Goal: Task Accomplishment & Management: Complete application form

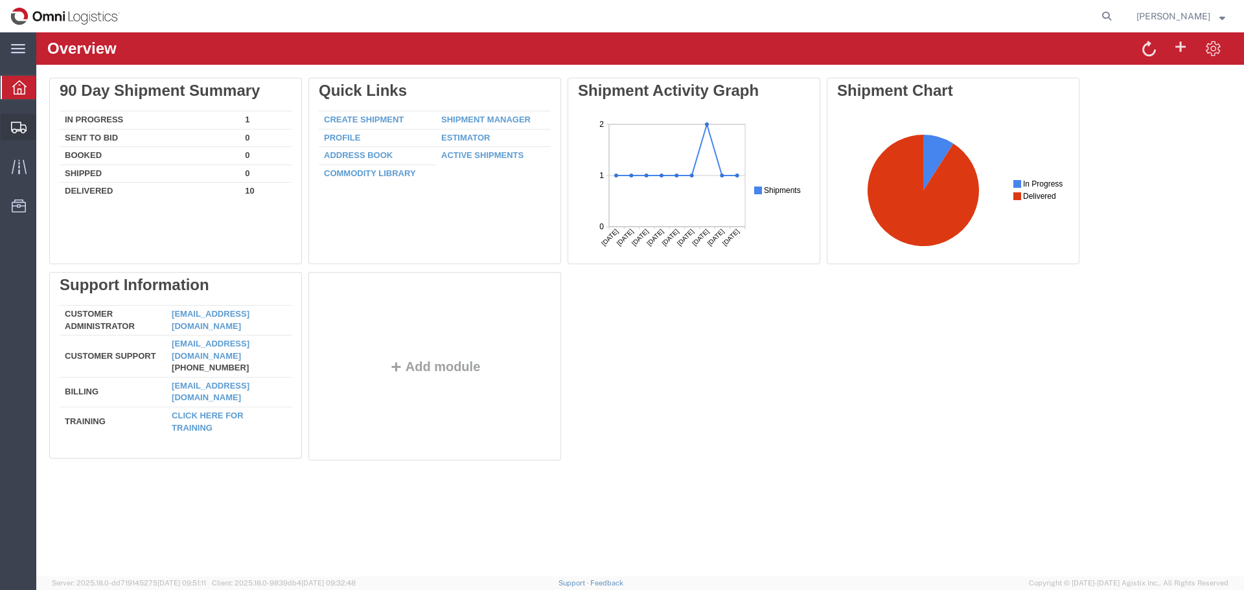
click at [0, 0] on span "Create Shipment" at bounding box center [0, 0] width 0 height 0
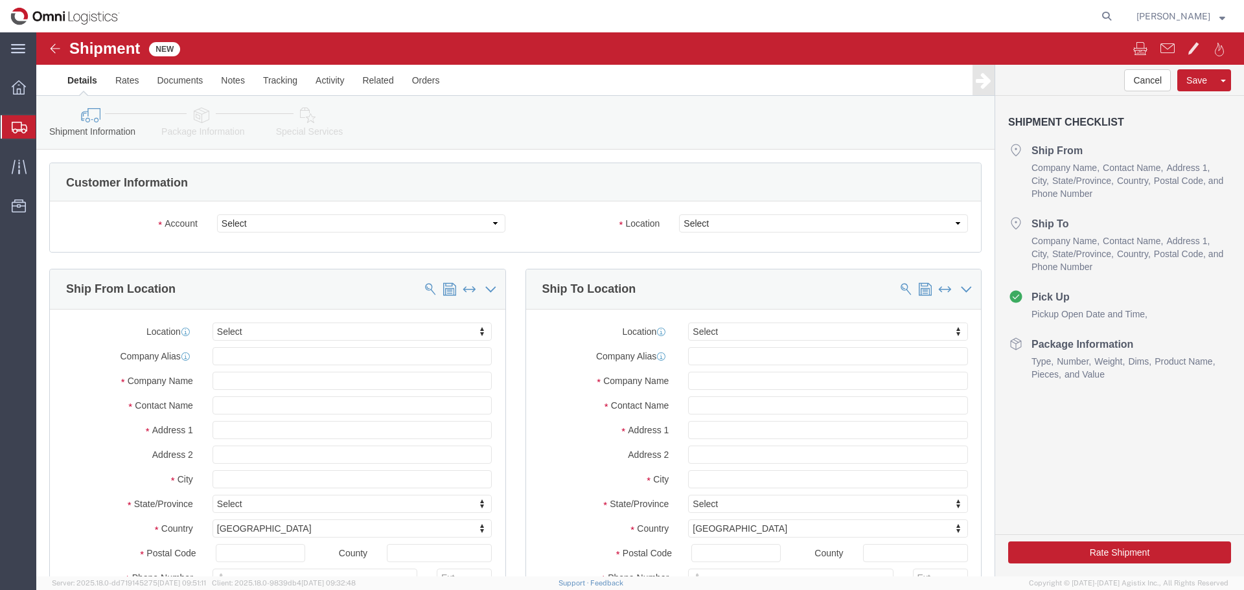
select select
click select "Select PG&E Seko Logistics"
select select "9596"
click select "Select PG&E Seko Logistics"
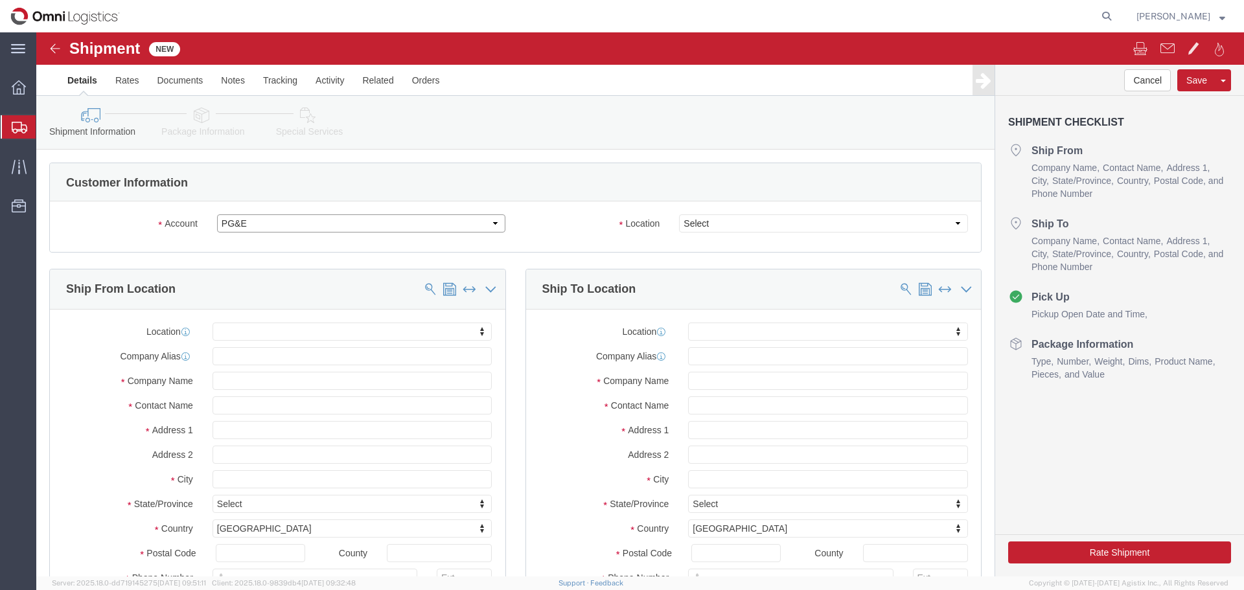
select select "PURCHORD"
select select
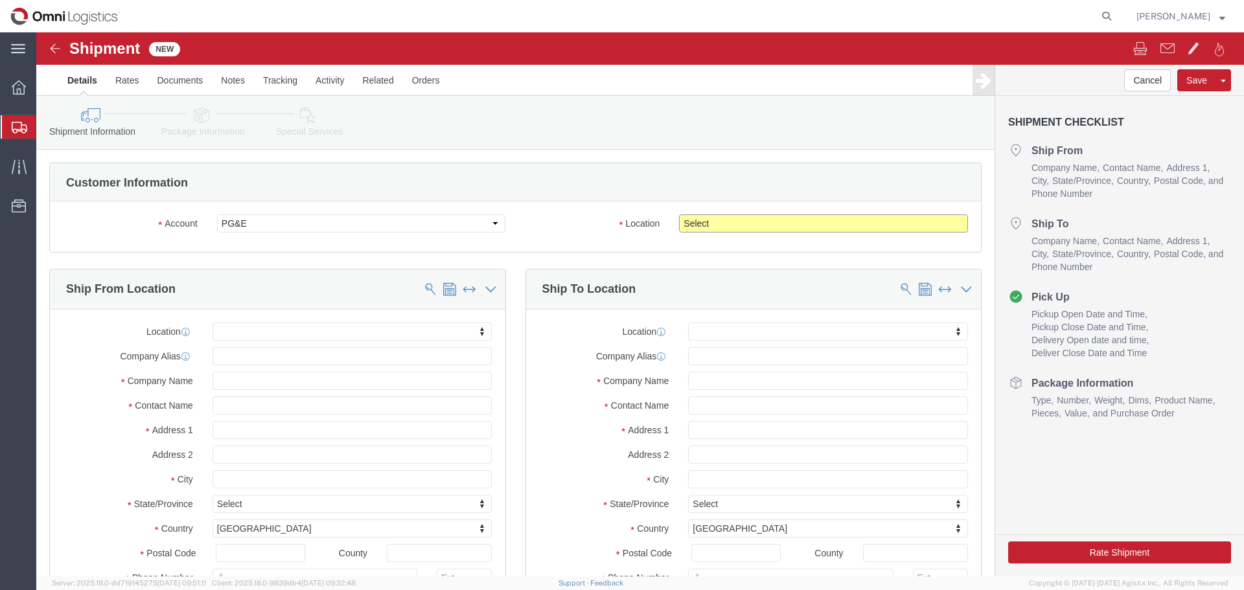
click select "Select All Others [GEOGRAPHIC_DATA] [GEOGRAPHIC_DATA] [GEOGRAPHIC_DATA] [GEOGRA…"
select select "19740"
click select "Select All Others [GEOGRAPHIC_DATA] [GEOGRAPHIC_DATA] [GEOGRAPHIC_DATA] [GEOGRA…"
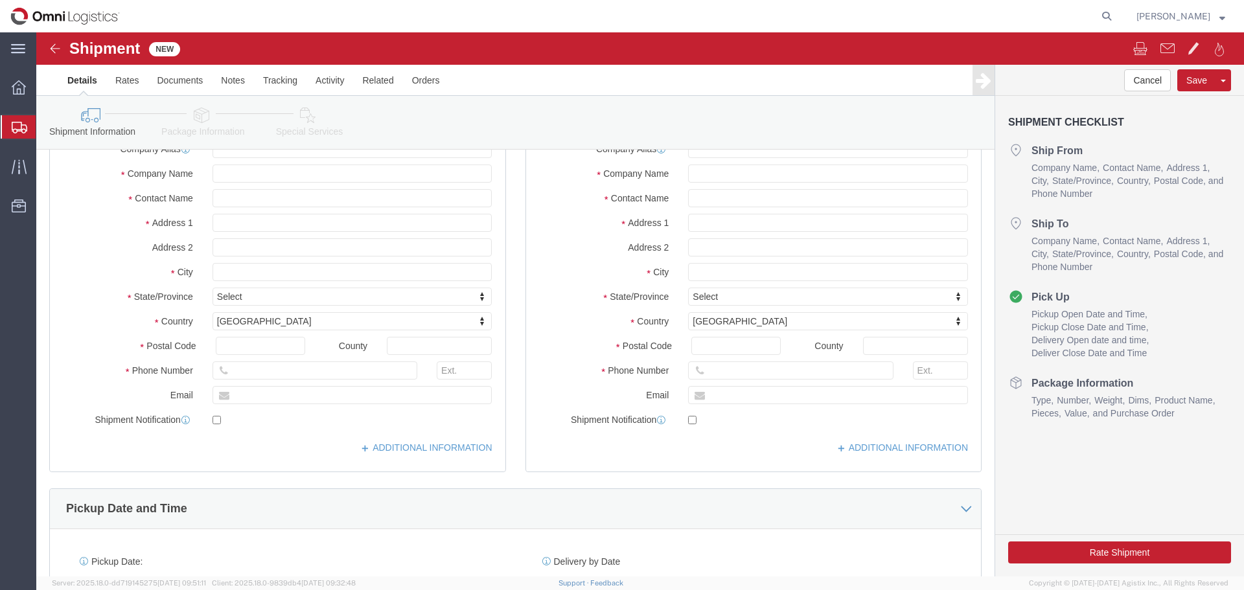
scroll to position [130, 0]
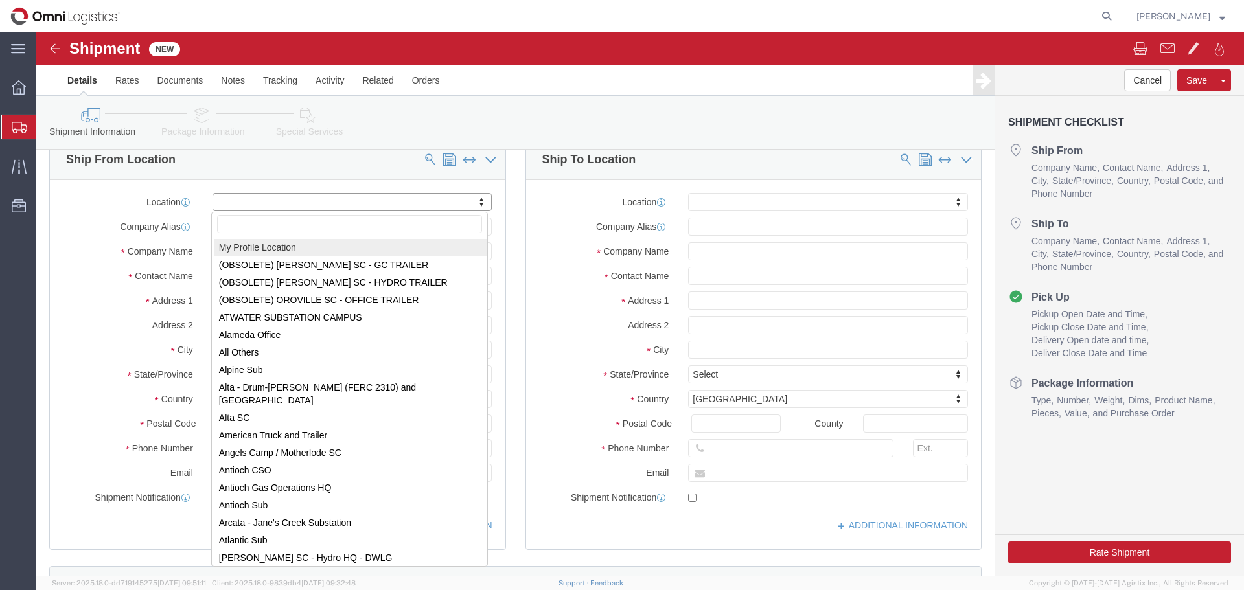
select select "MYPROFILE"
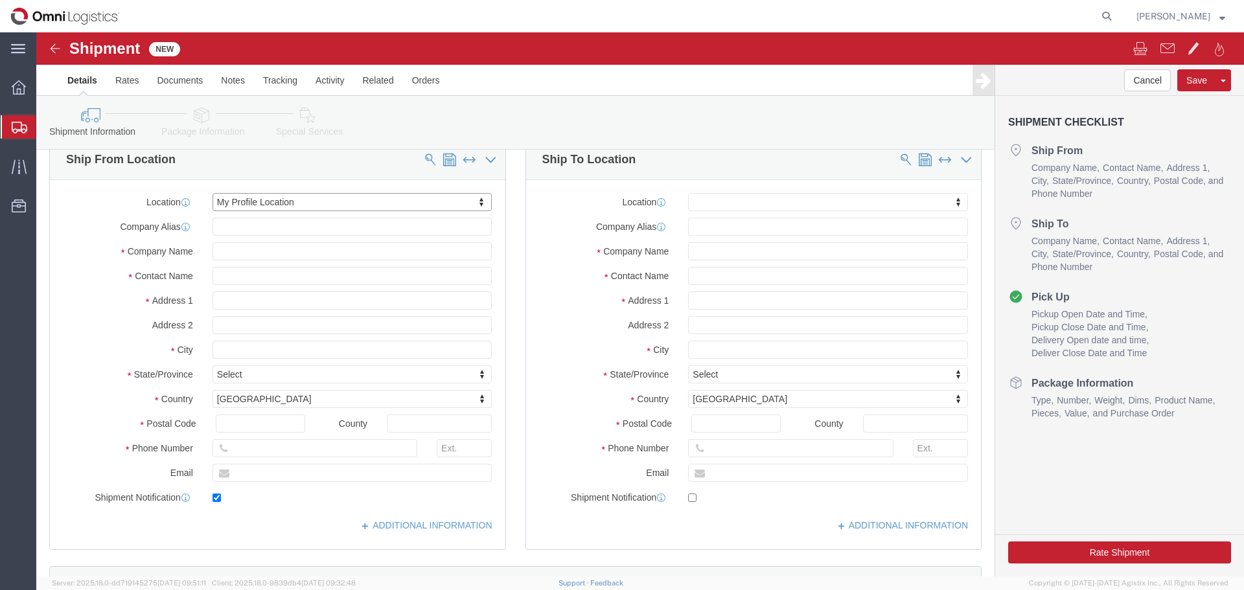
type input "[STREET_ADDRESS]"
type input "78045"
type input "9562427113"
type input "[EMAIL_ADDRESS][DOMAIN_NAME]"
checkbox input "true"
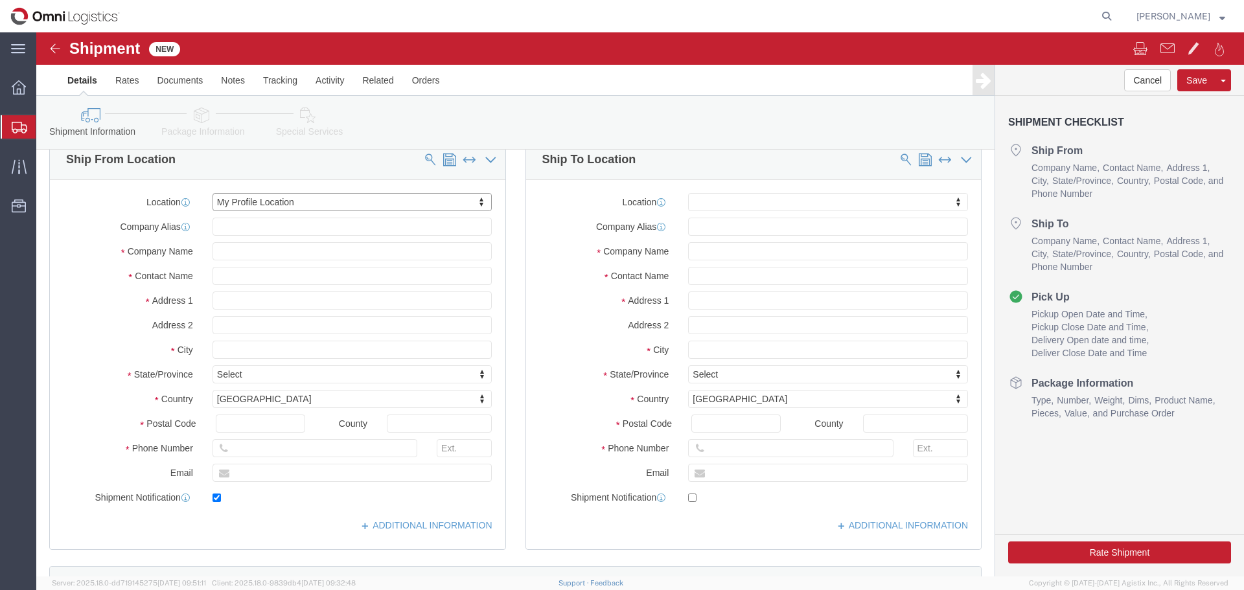
type input "Seko Logistics"
type input "[PERSON_NAME]"
type input "Laredo"
select select "[GEOGRAPHIC_DATA]"
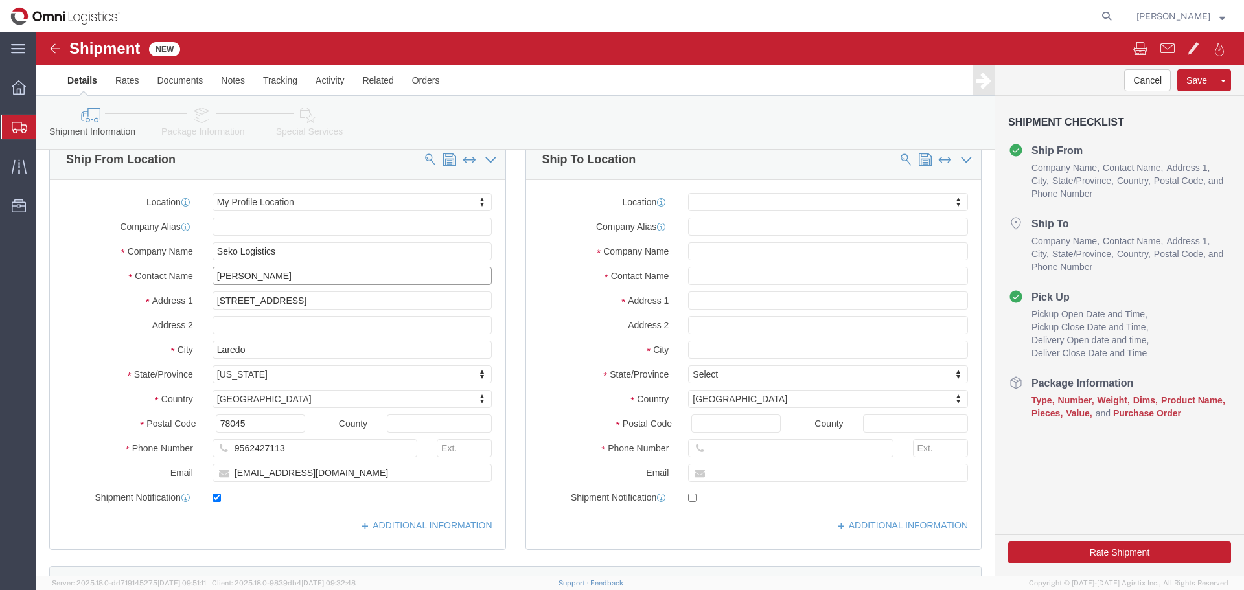
drag, startPoint x: 301, startPoint y: 244, endPoint x: 111, endPoint y: 244, distance: 189.2
click div "Contact Name [PERSON_NAME]"
type input "[PERSON_NAME]"
type input "[STREET_ADDRESS]"
select select
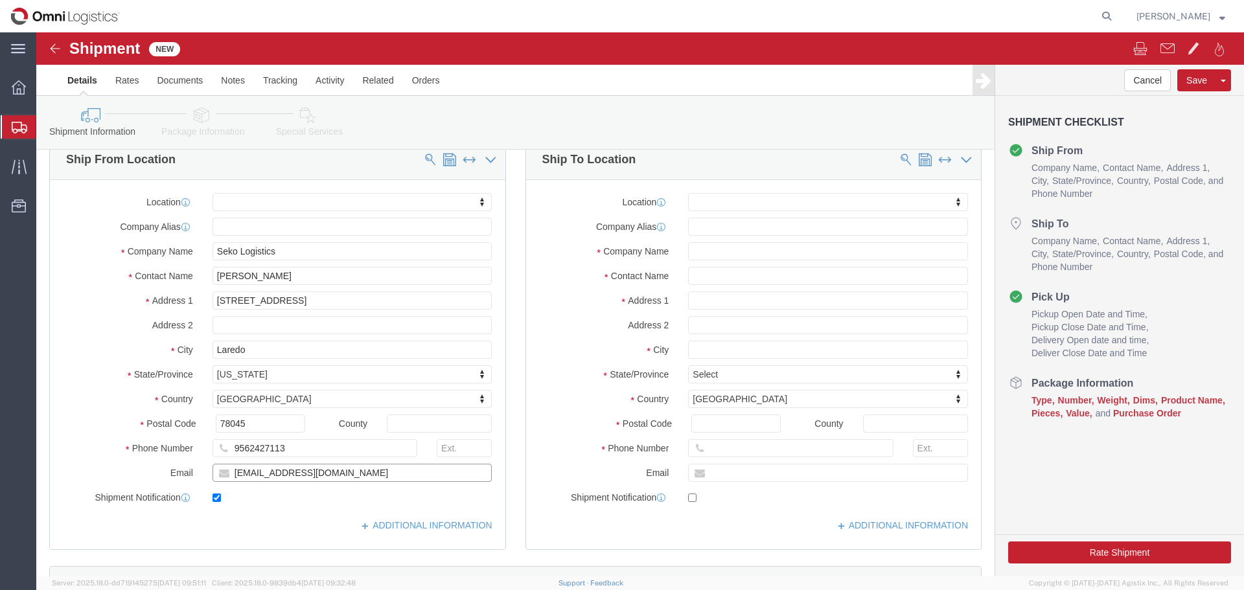
drag, startPoint x: 216, startPoint y: 441, endPoint x: 169, endPoint y: 439, distance: 46.7
click div "[EMAIL_ADDRESS][DOMAIN_NAME]"
type input "[PERSON_NAME][EMAIL_ADDRESS][DOMAIN_NAME]"
click input "text"
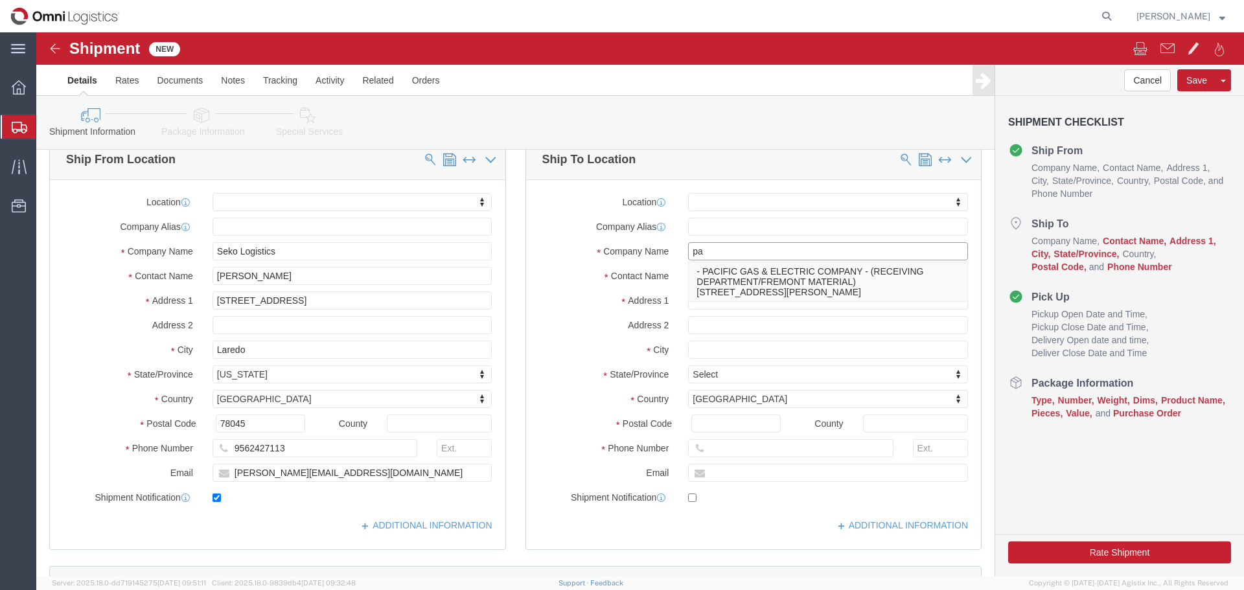
type input "PACIFIC GAS & ELECTRIC COMPANY"
select select
type input "[STREET_ADDRESS][PERSON_NAME]"
type input "94538"
type input "5107702025"
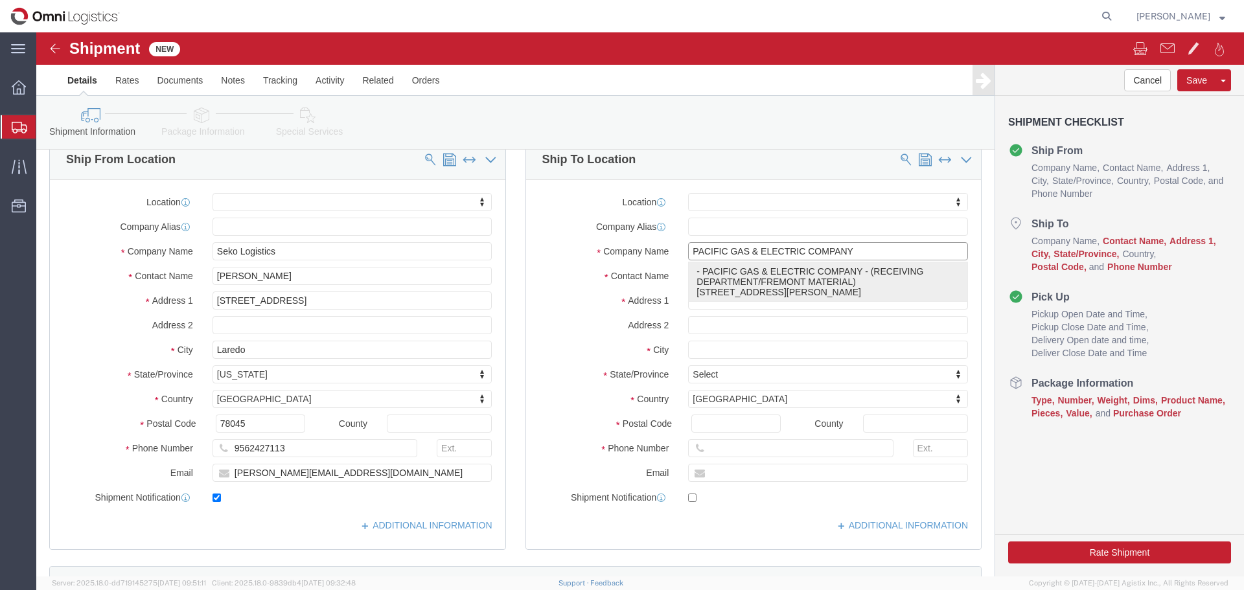
type input "RECEIVING DEPARTMENT/FREMONT MATERIAL"
type input "FREMONT"
select select "CA"
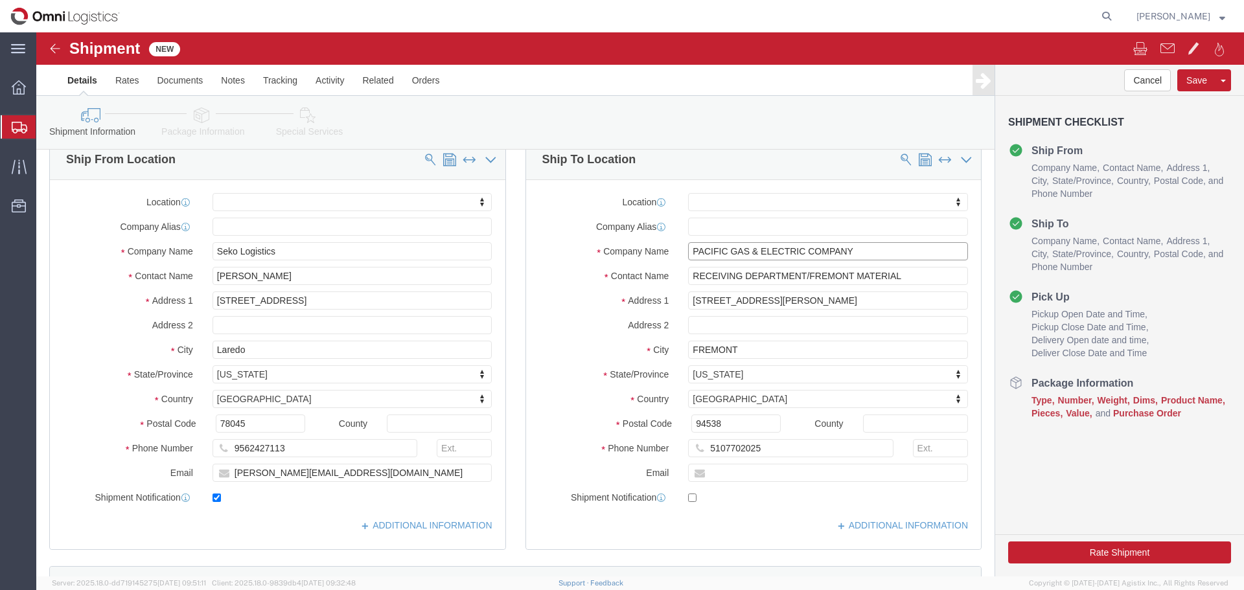
type input "PACIFIC GAS & ELECTRIC COMPANY"
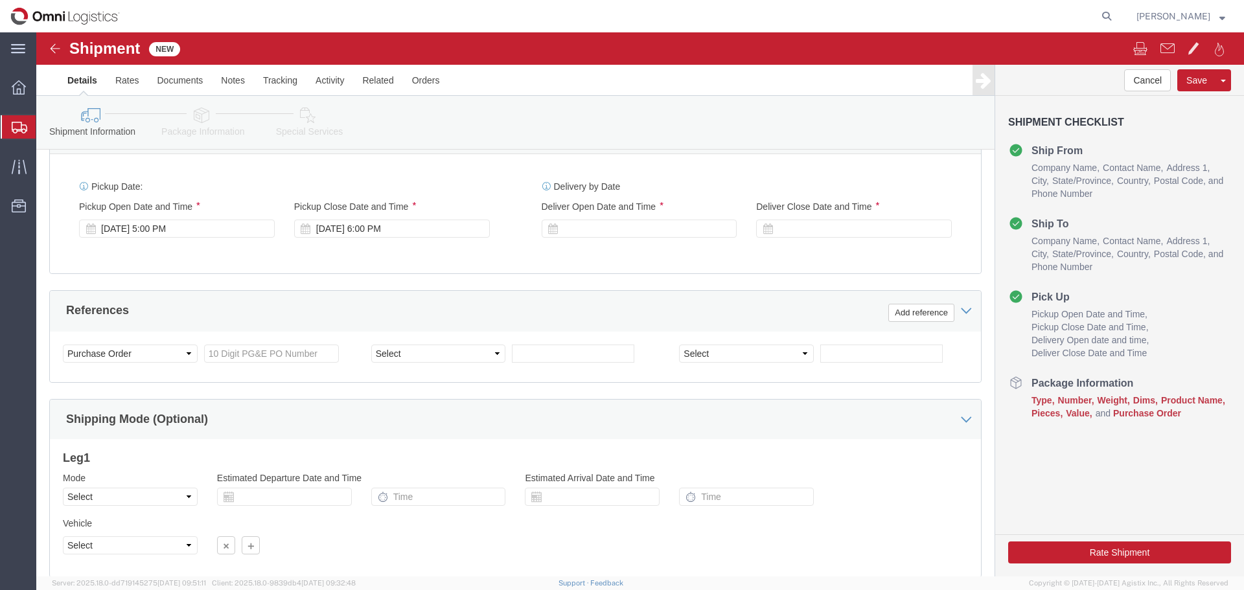
scroll to position [583, 0]
click div "[DATE] 5:00 PM"
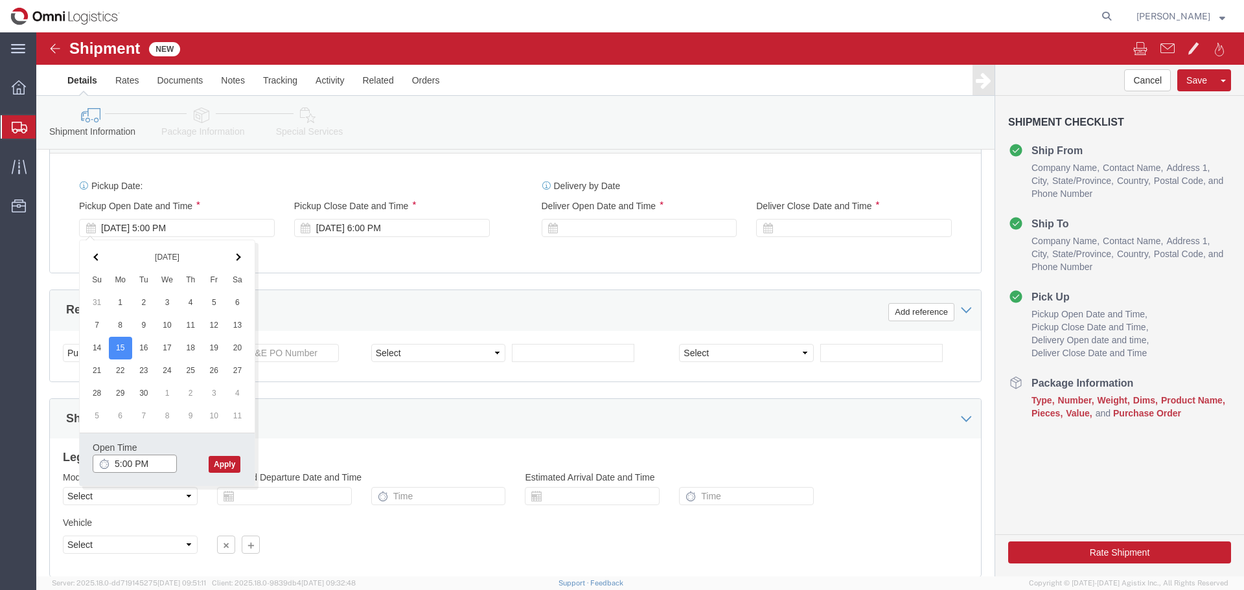
click input "5:00 PM"
type input "1:00 PM"
click button "Apply"
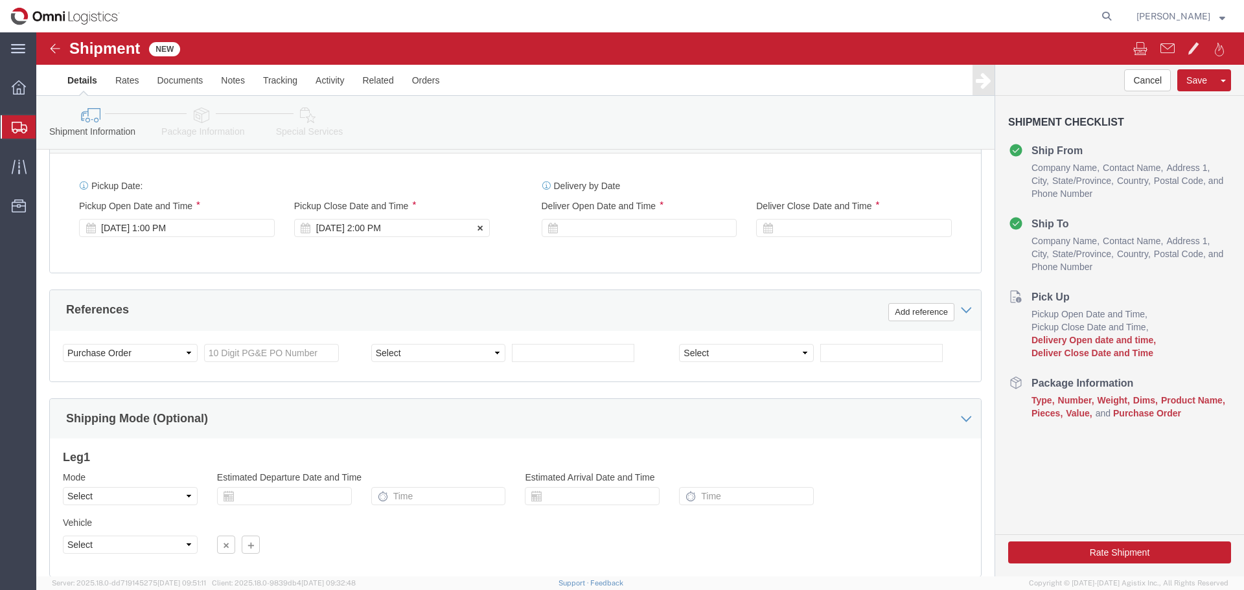
click div "[DATE] 2:00 PM"
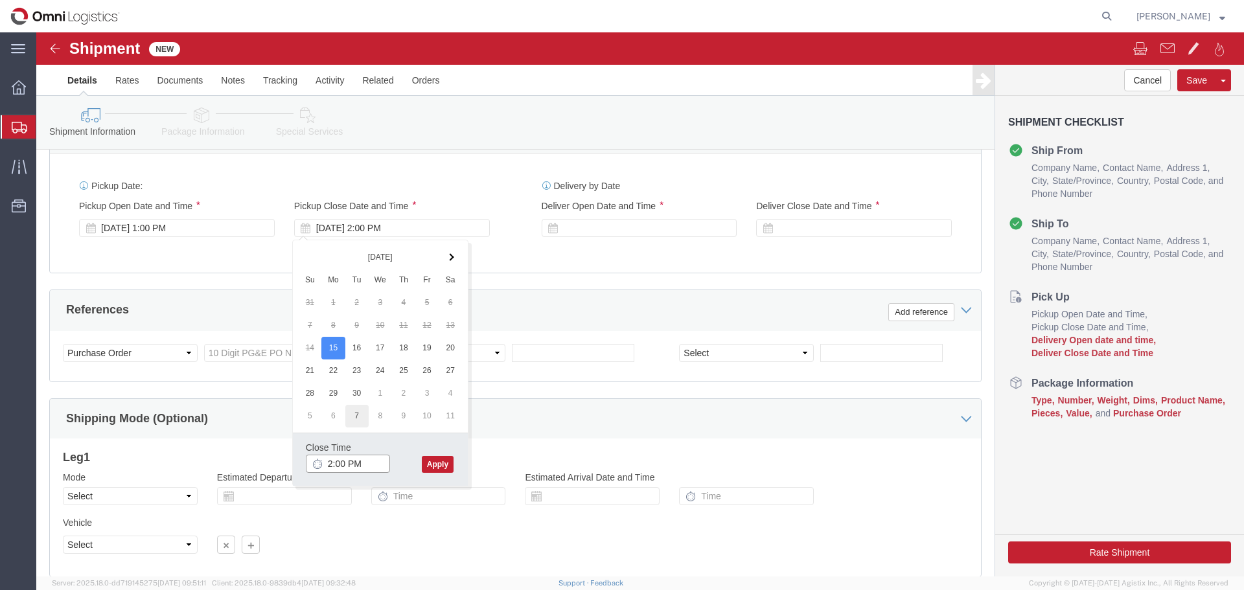
type input "5:00 PM"
click button "Apply"
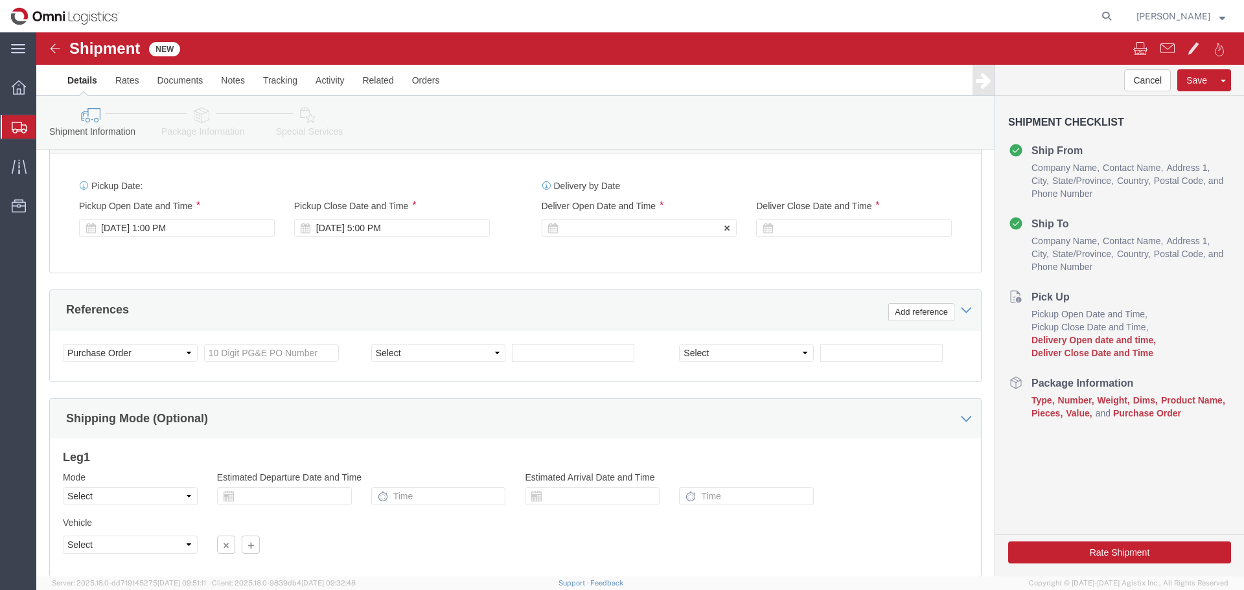
click div
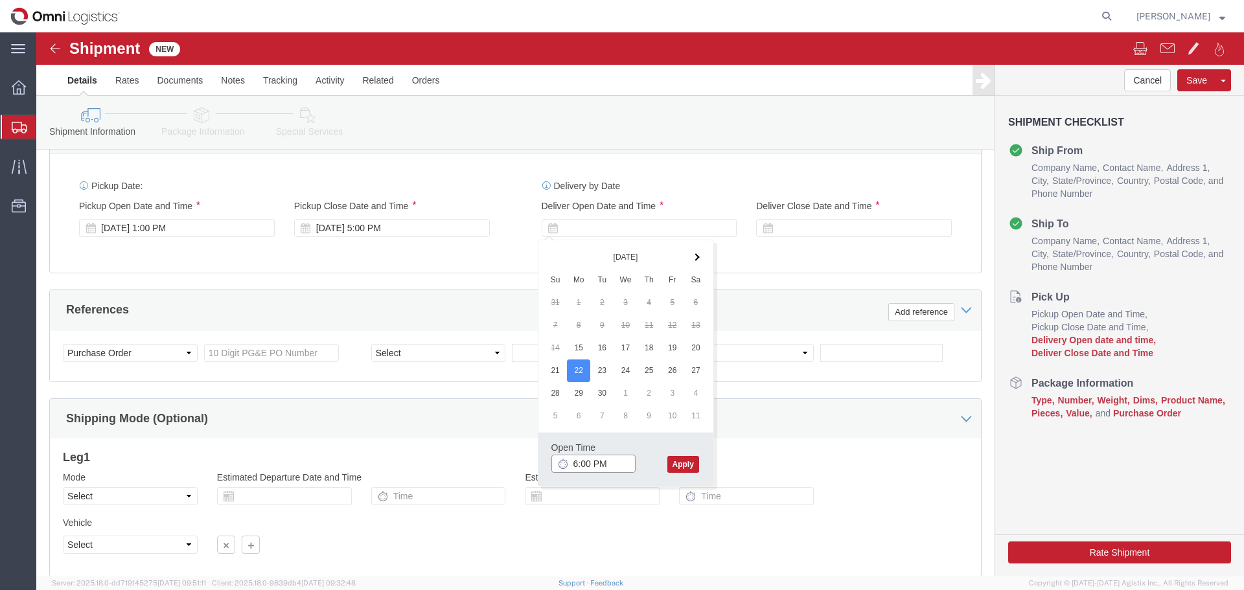
click input "6:00 PM"
type input "9:00 AM"
click button "Apply"
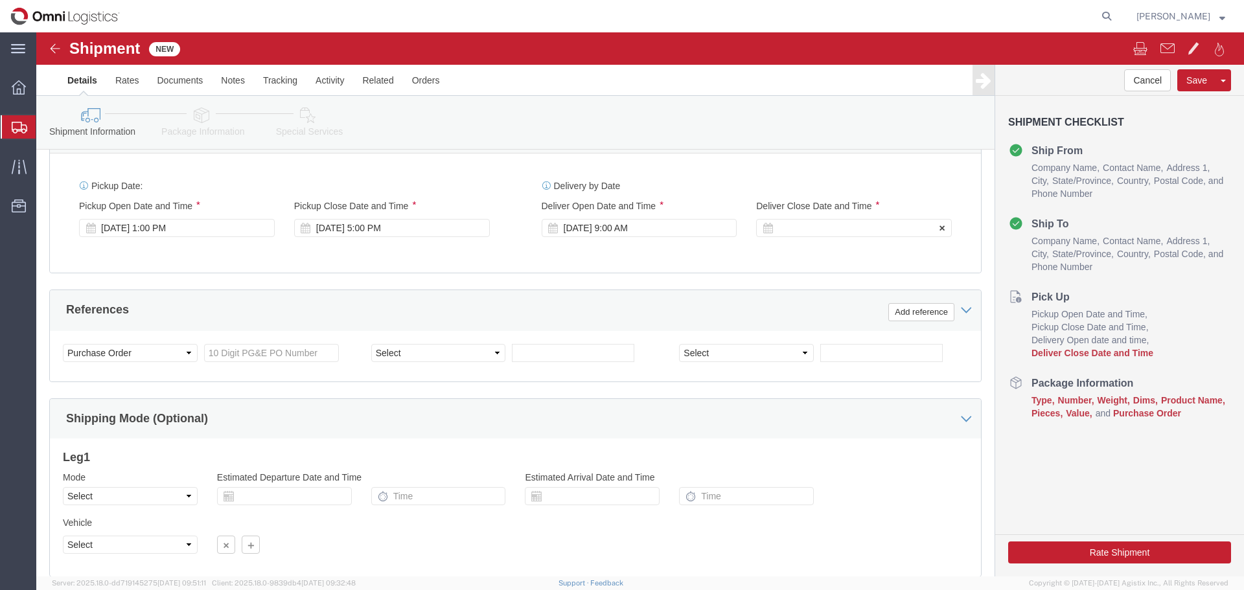
click div "Deliver Close Date Deliver Close Time Deliver Close Date and Time"
click div
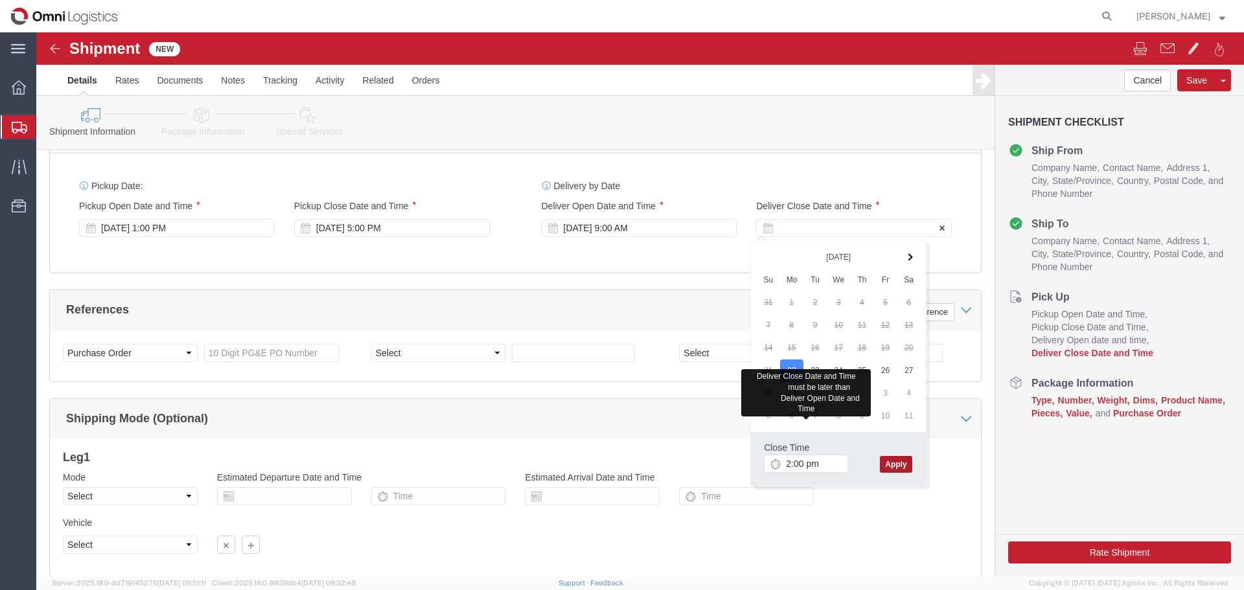
type input "2:00 PM"
click button "Apply"
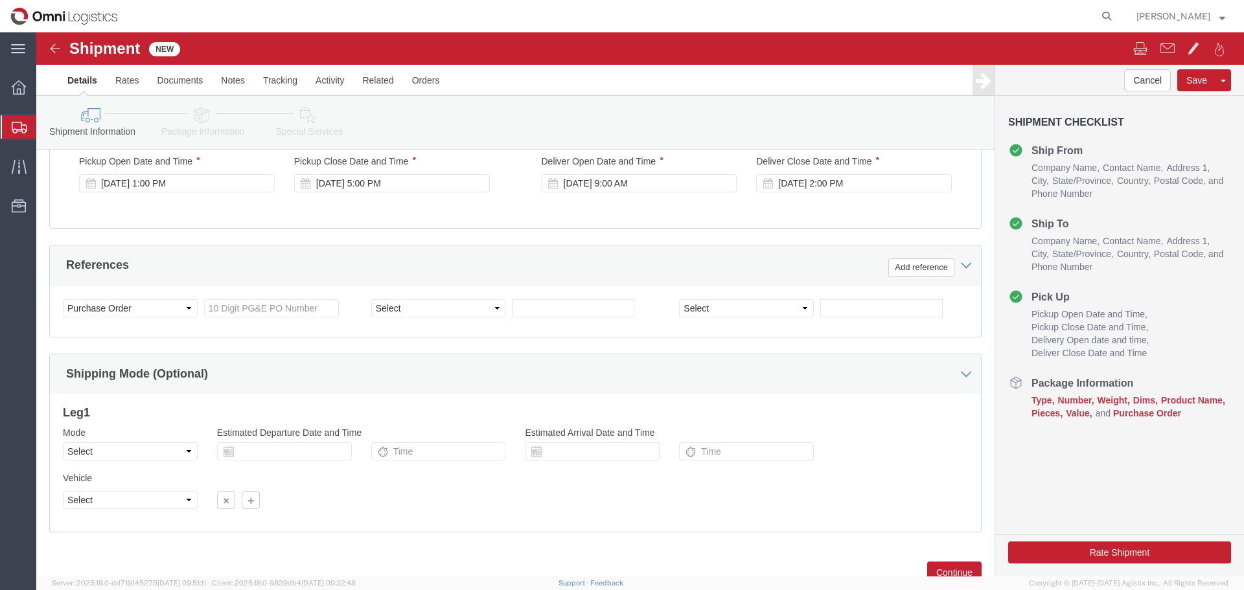
scroll to position [648, 0]
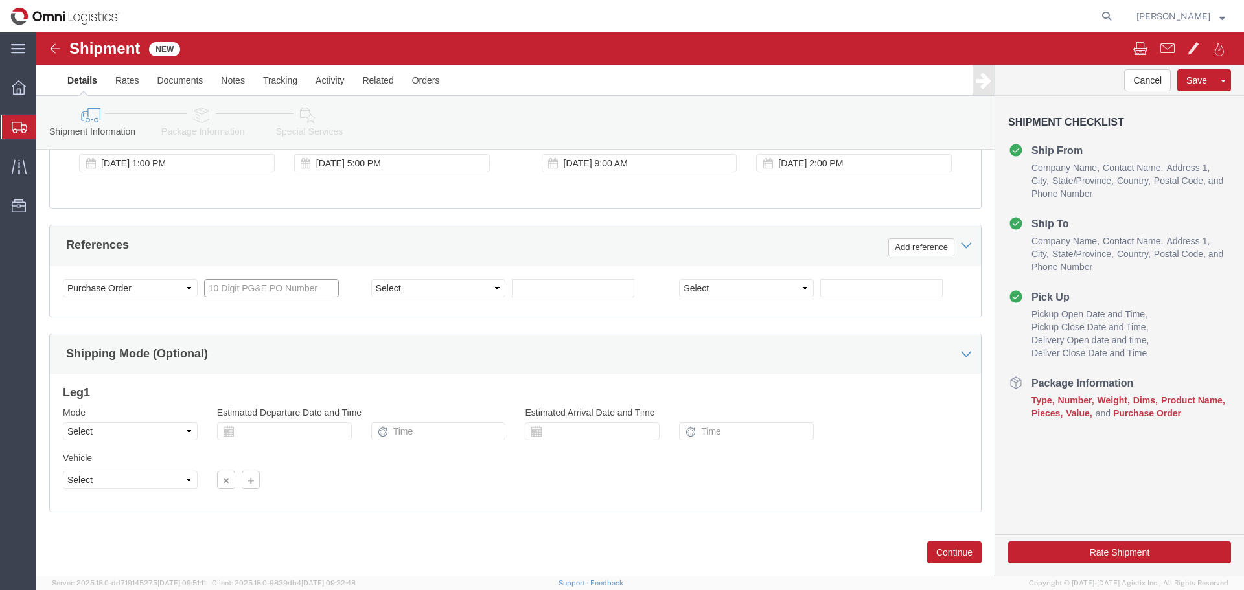
click input "text"
type input "3501408331"
click select "Select Account Type Activity ID Airline Appointment Number ASN Batch Request # …"
select select "BOL"
click select "Select Account Type Activity ID Airline Appointment Number ASN Batch Request # …"
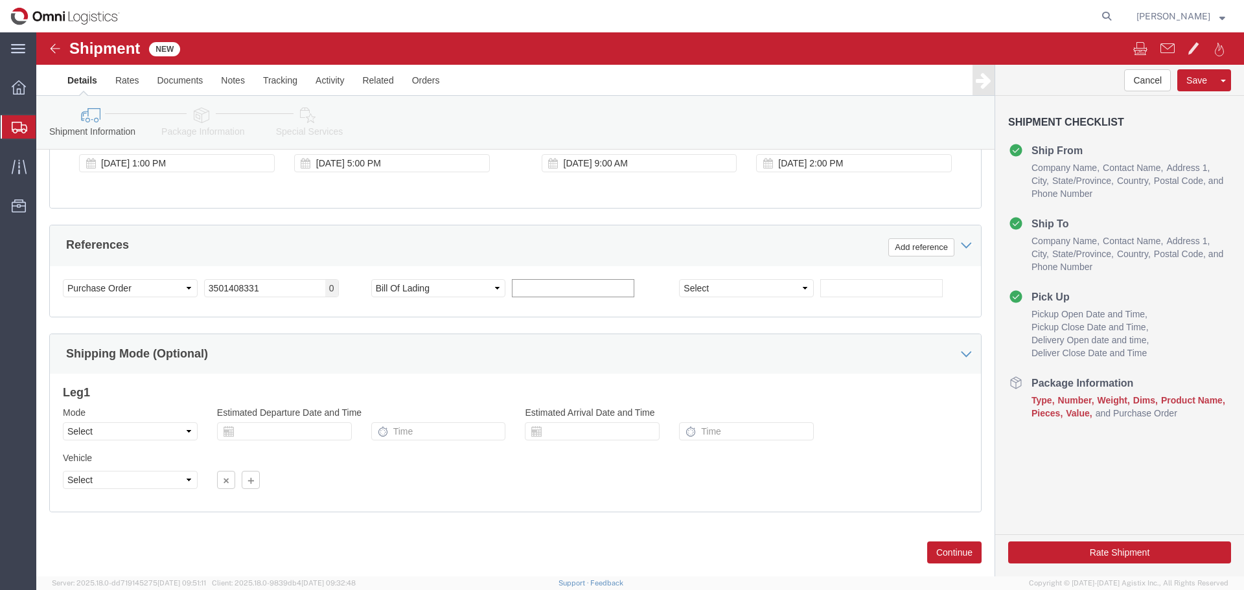
click input "text"
type input "s"
type input "S03088700"
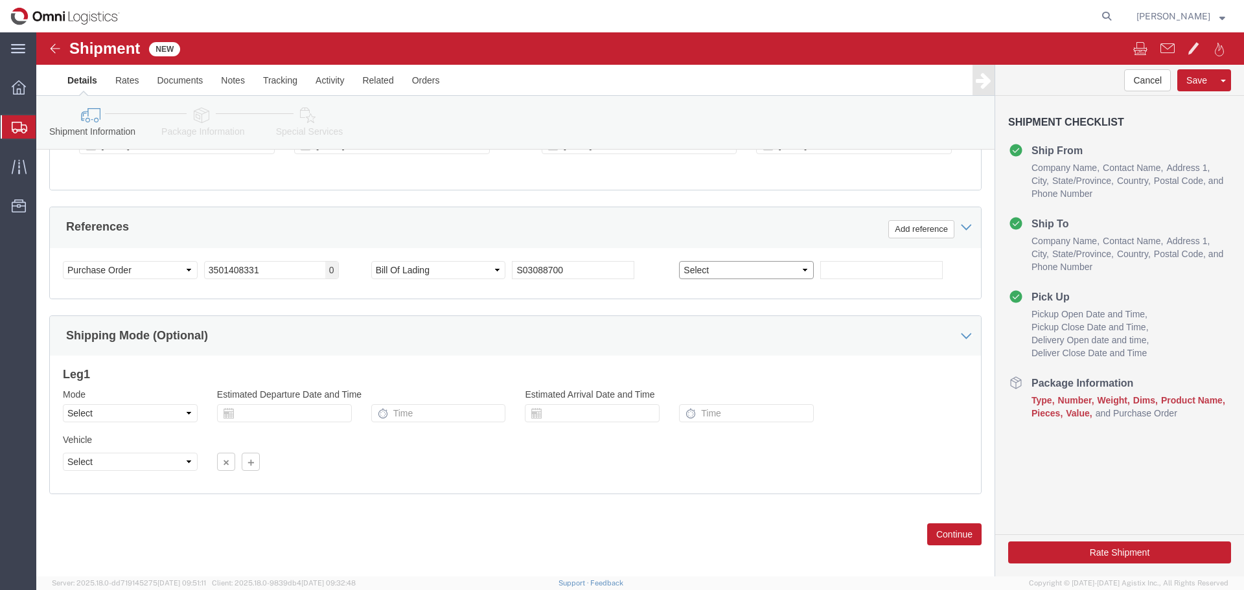
scroll to position [674, 0]
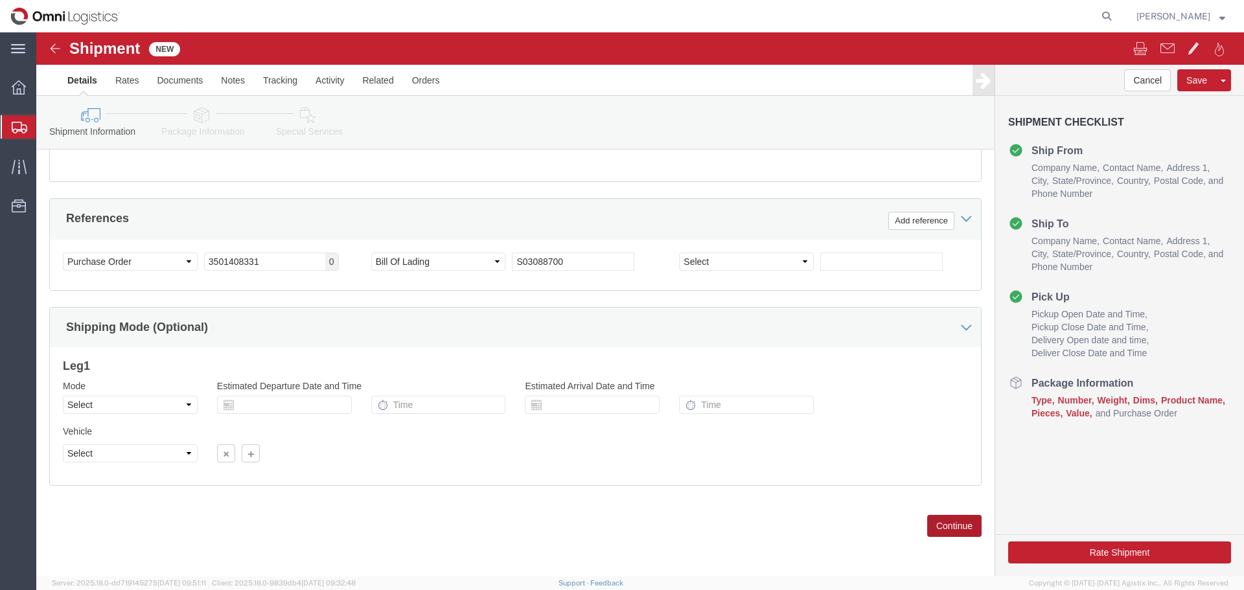
click button "Continue"
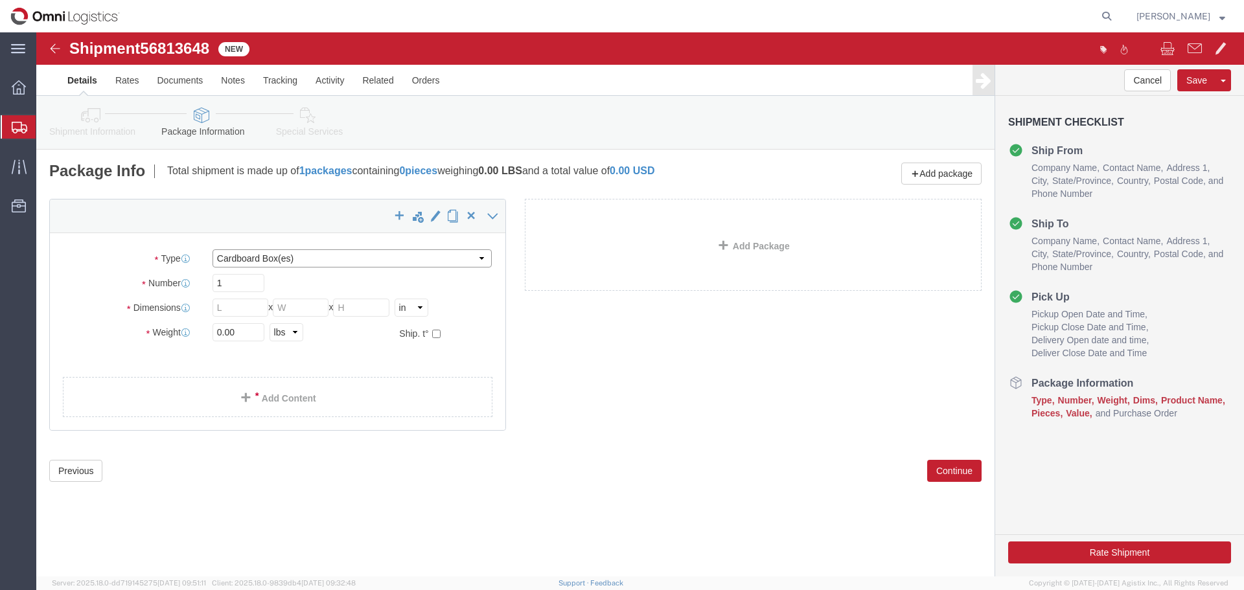
click select "Select Bulk Bundle(s) Cardboard Box(es) Carton(s) Crate(s) Drum(s) (Fiberboard)…"
select select "PSNS"
click select "Select Bulk Bundle(s) Cardboard Box(es) Carton(s) Crate(s) Drum(s) (Fiberboard)…"
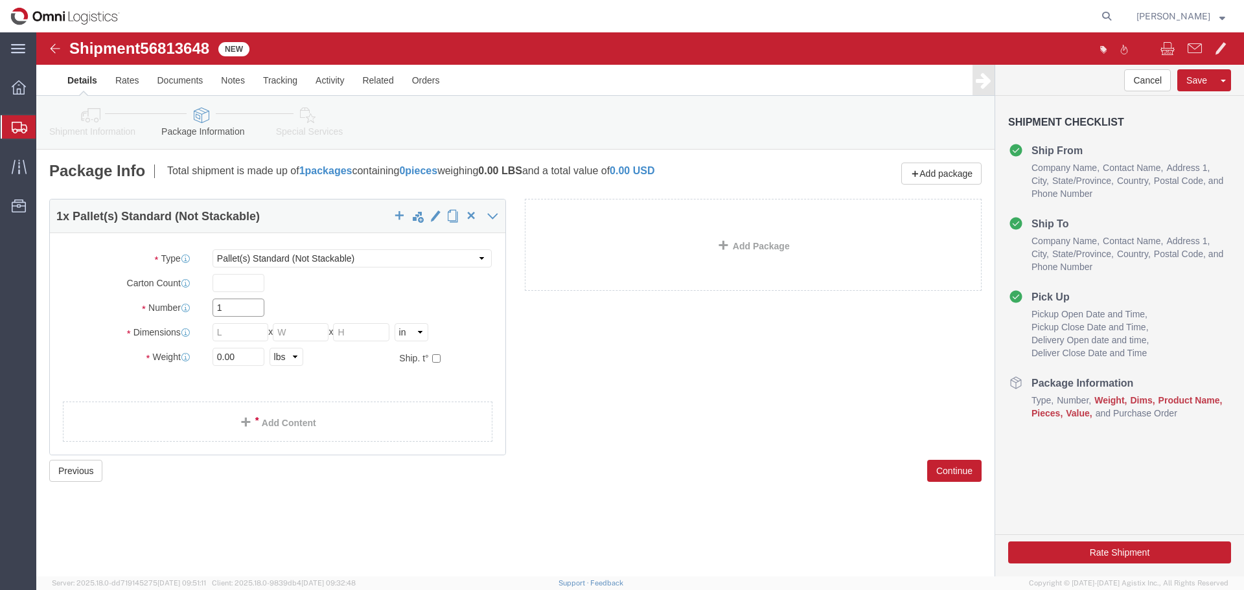
drag, startPoint x: 196, startPoint y: 279, endPoint x: 166, endPoint y: 278, distance: 30.5
click div "1"
type input "3"
type input "54"
type input "45"
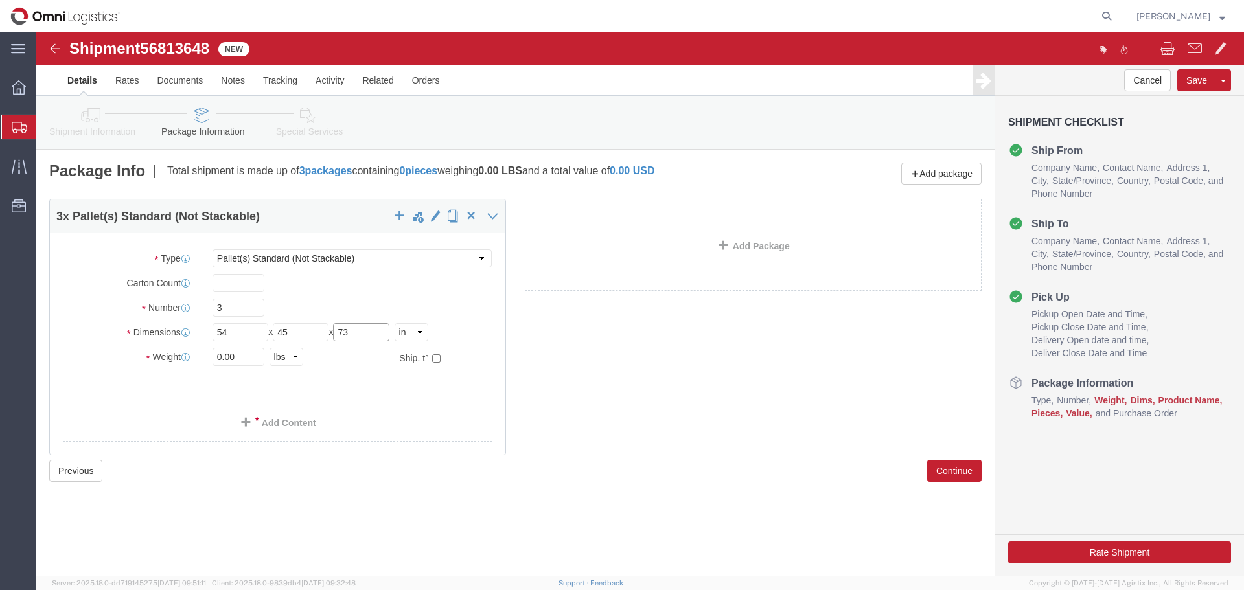
type input "73"
type input "2565"
click link "Add Content"
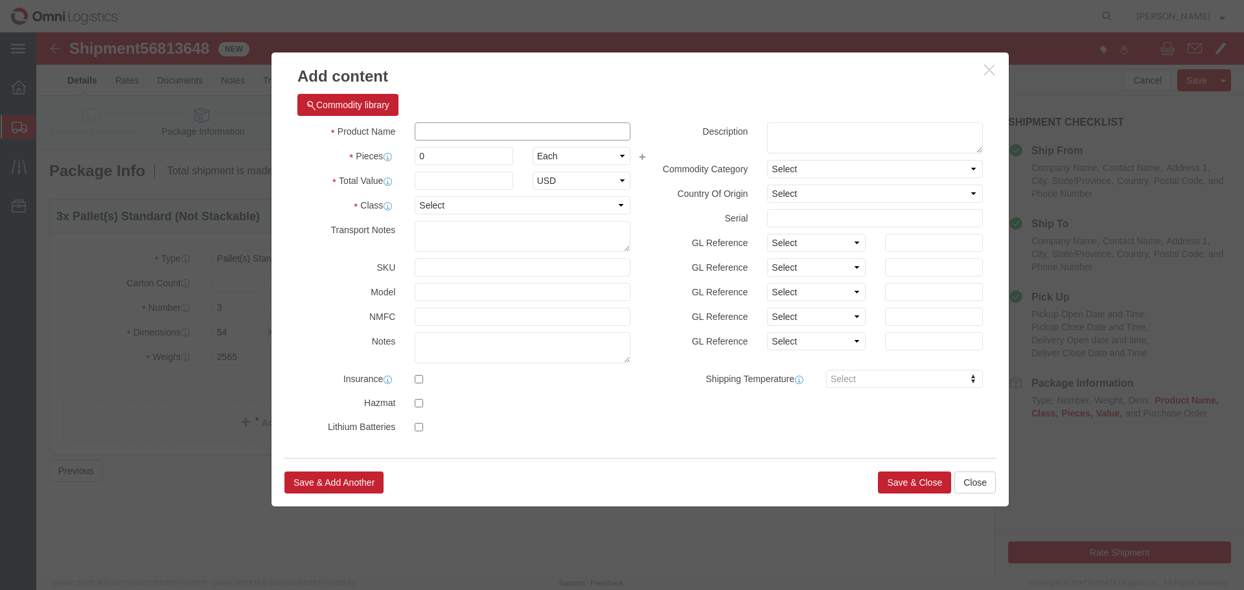
click input "text"
type input "GAS REGULATORS"
type input "72"
type input "3500"
select select "USD"
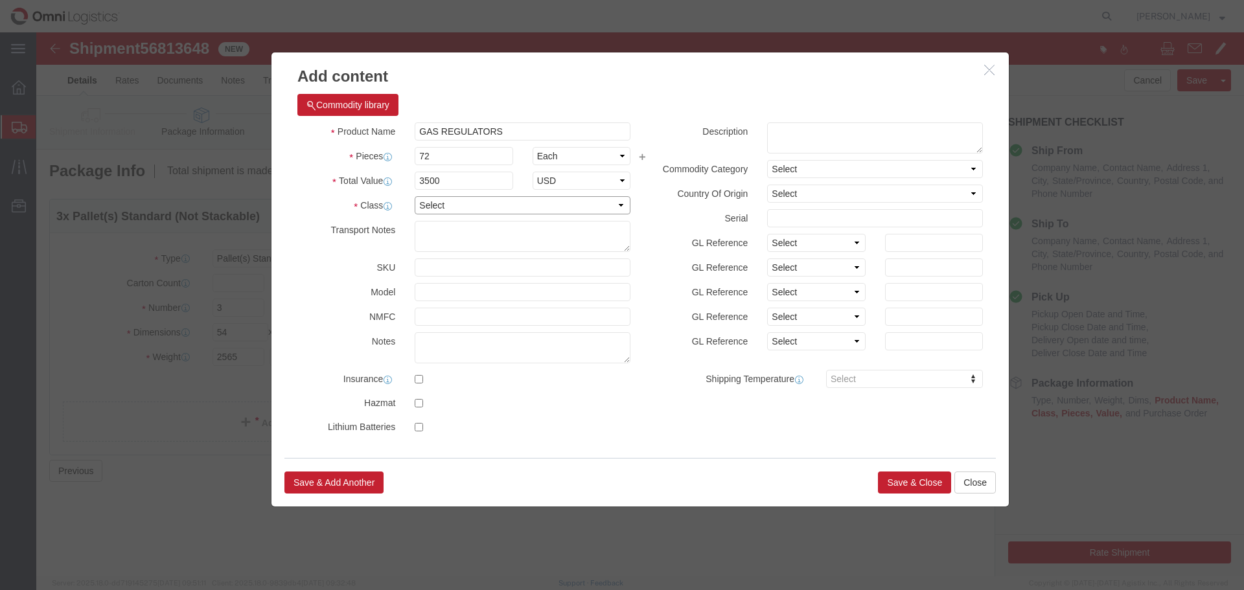
select select "85"
click button "Save & Close"
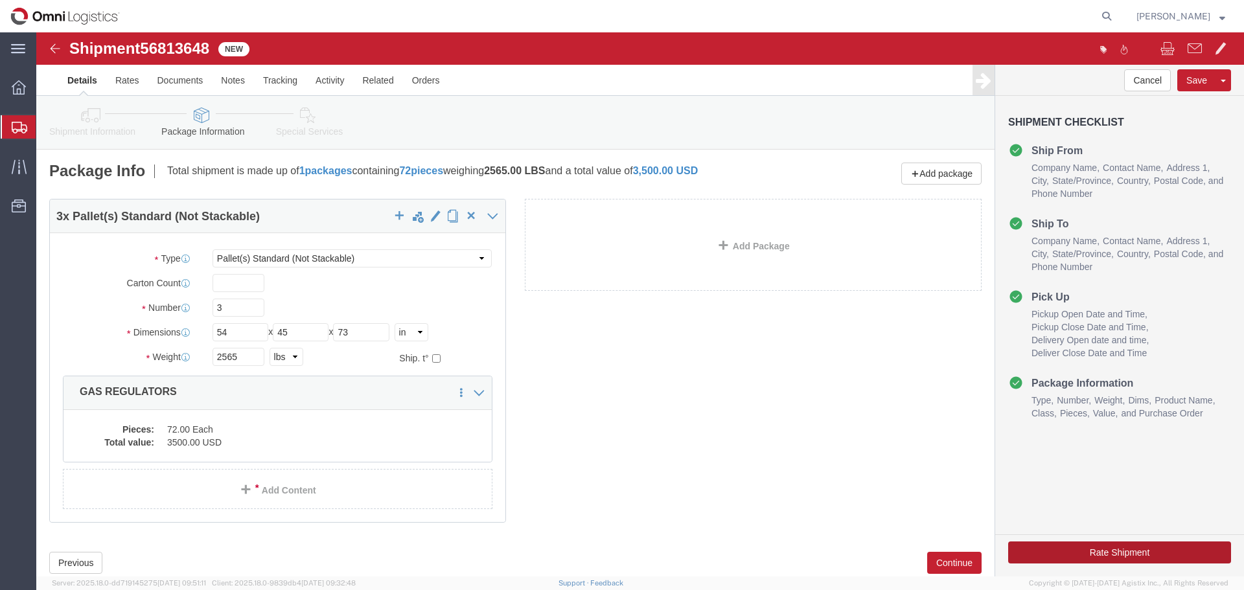
click button "Rate Shipment"
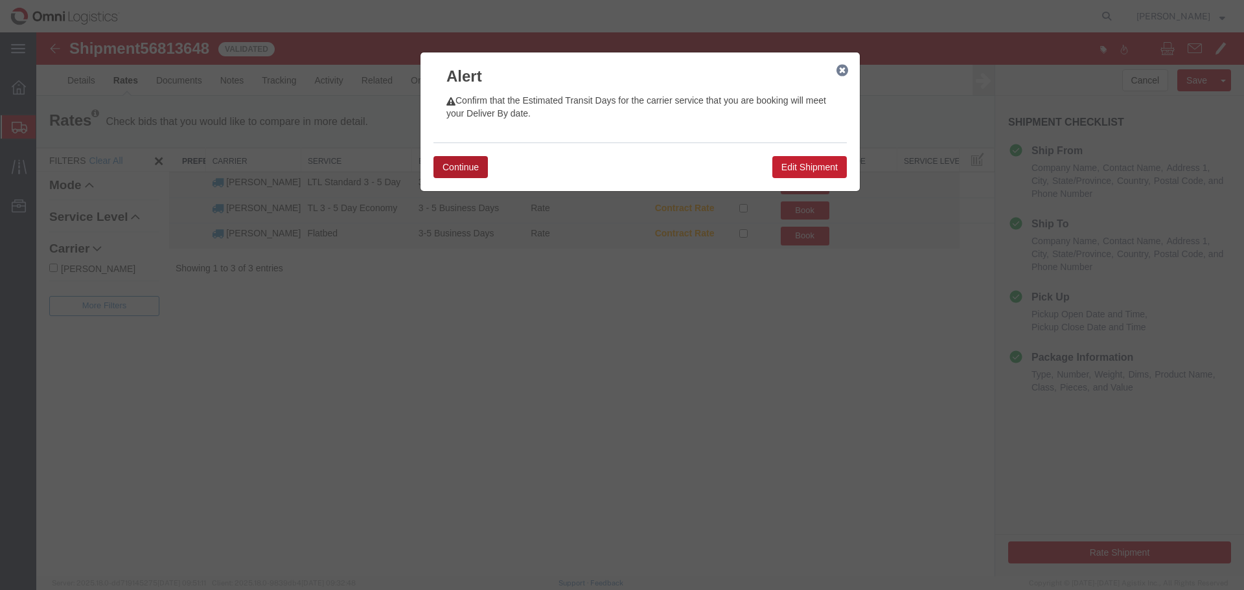
click at [454, 170] on button "Continue" at bounding box center [460, 167] width 54 height 22
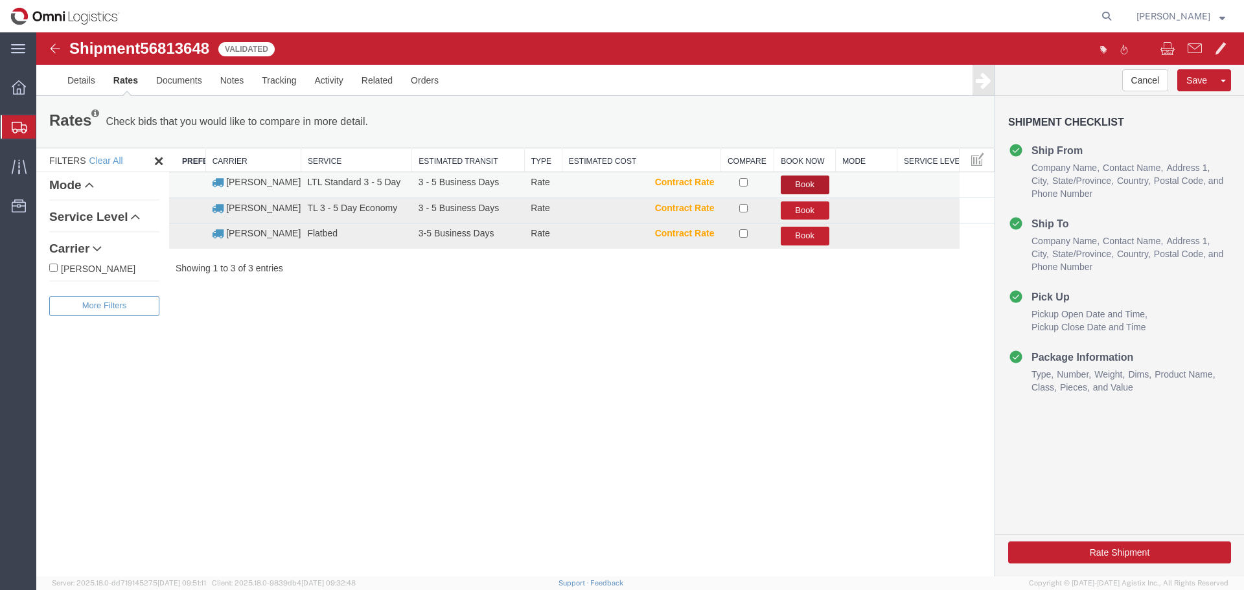
click at [821, 189] on button "Book" at bounding box center [805, 185] width 49 height 19
